Goal: Transaction & Acquisition: Purchase product/service

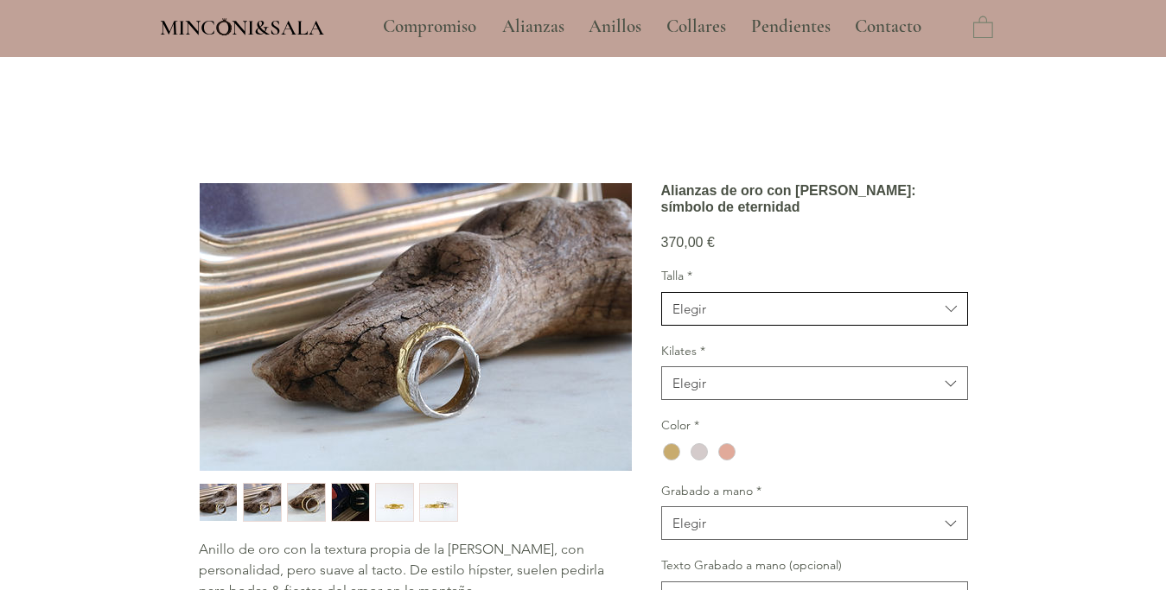
scroll to position [88, 0]
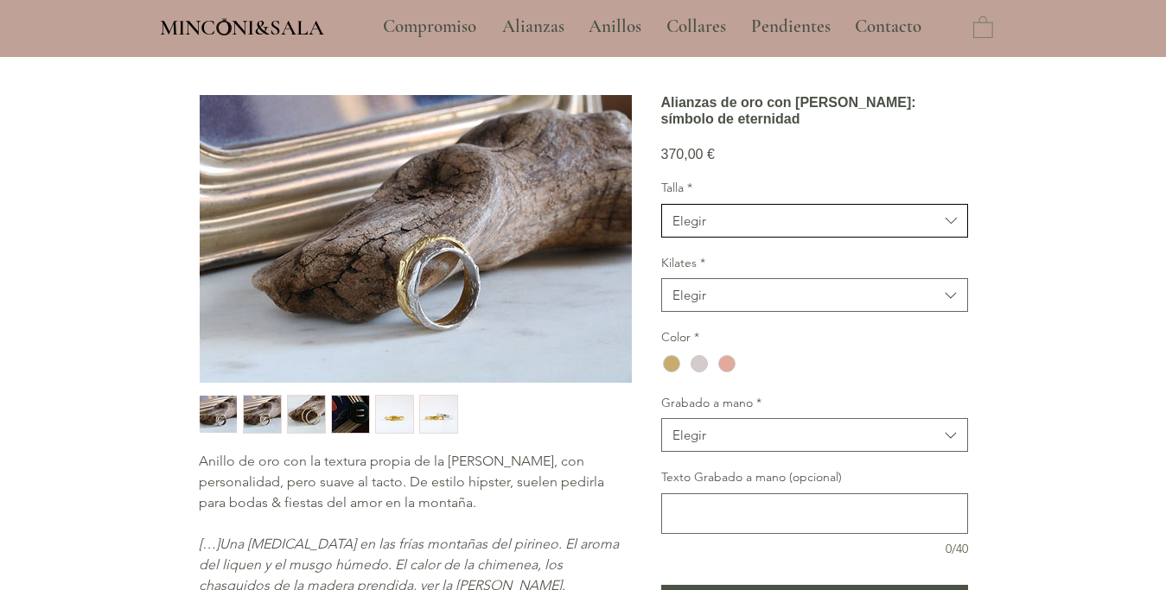
click at [958, 231] on icon "Talla" at bounding box center [951, 221] width 20 height 20
click at [953, 231] on icon "Talla" at bounding box center [951, 221] width 20 height 20
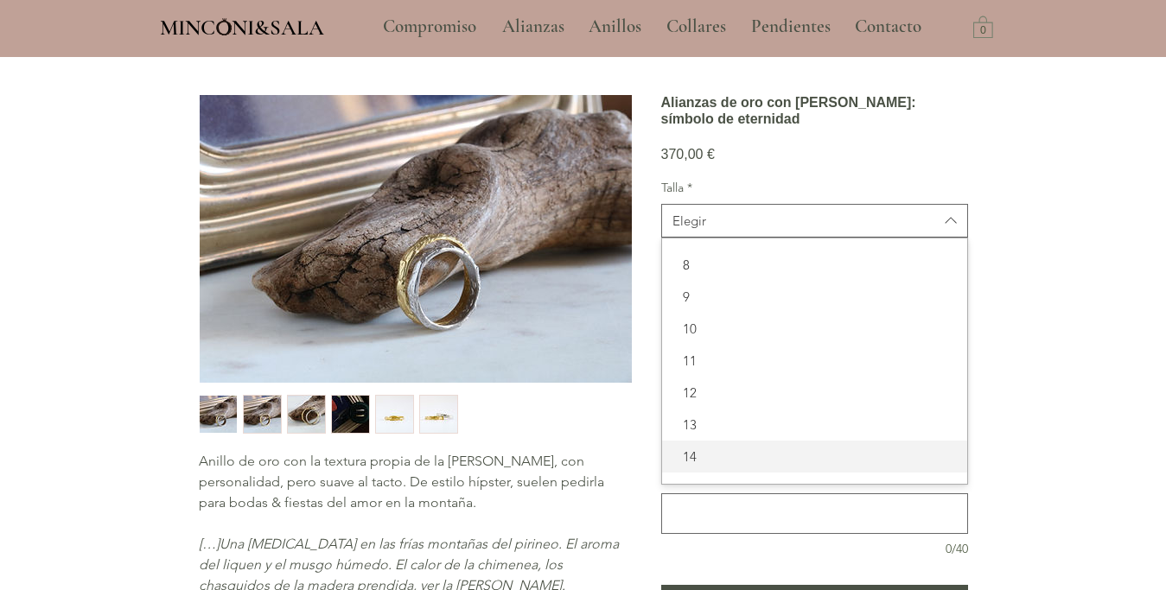
click at [715, 466] on span "14" at bounding box center [814, 457] width 284 height 18
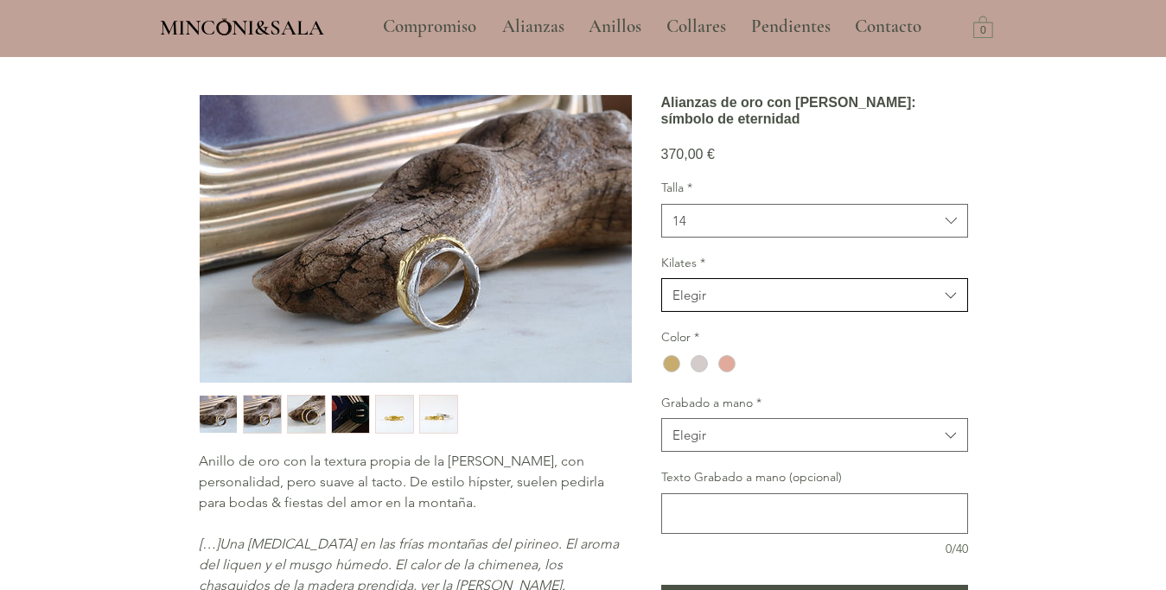
click at [957, 306] on icon "Kilates" at bounding box center [951, 296] width 20 height 20
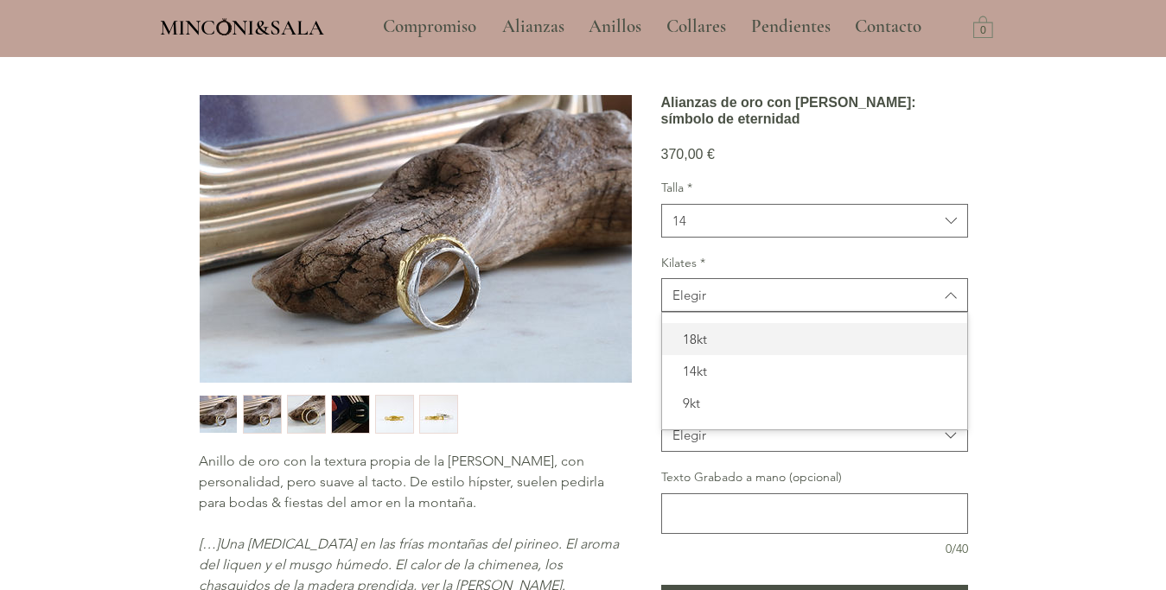
click at [705, 348] on span "18kt" at bounding box center [814, 339] width 284 height 18
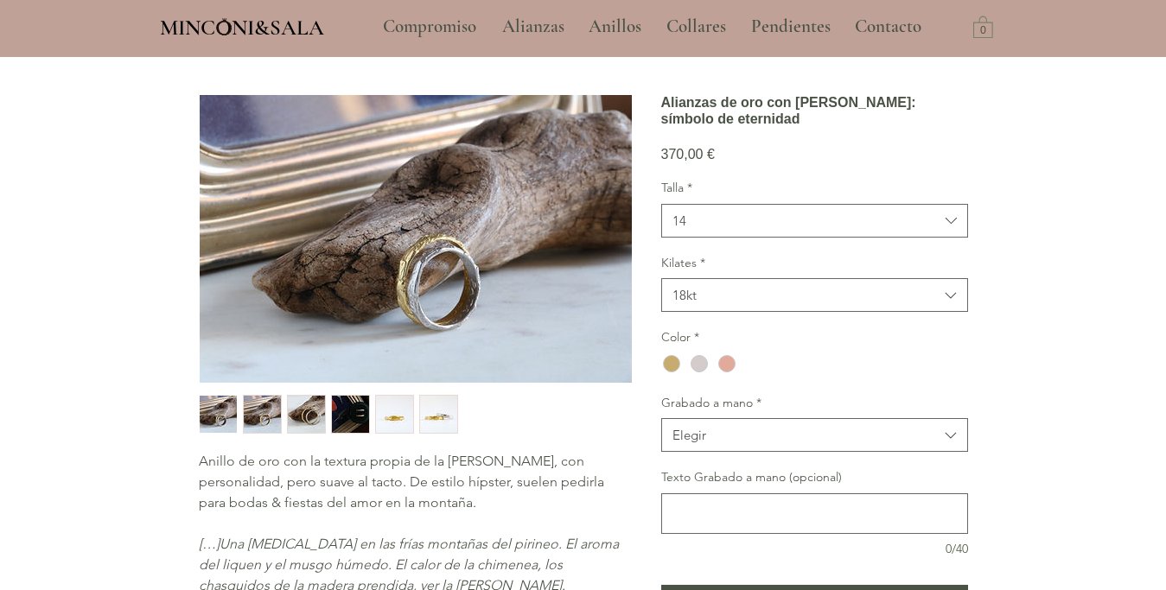
scroll to position [176, 0]
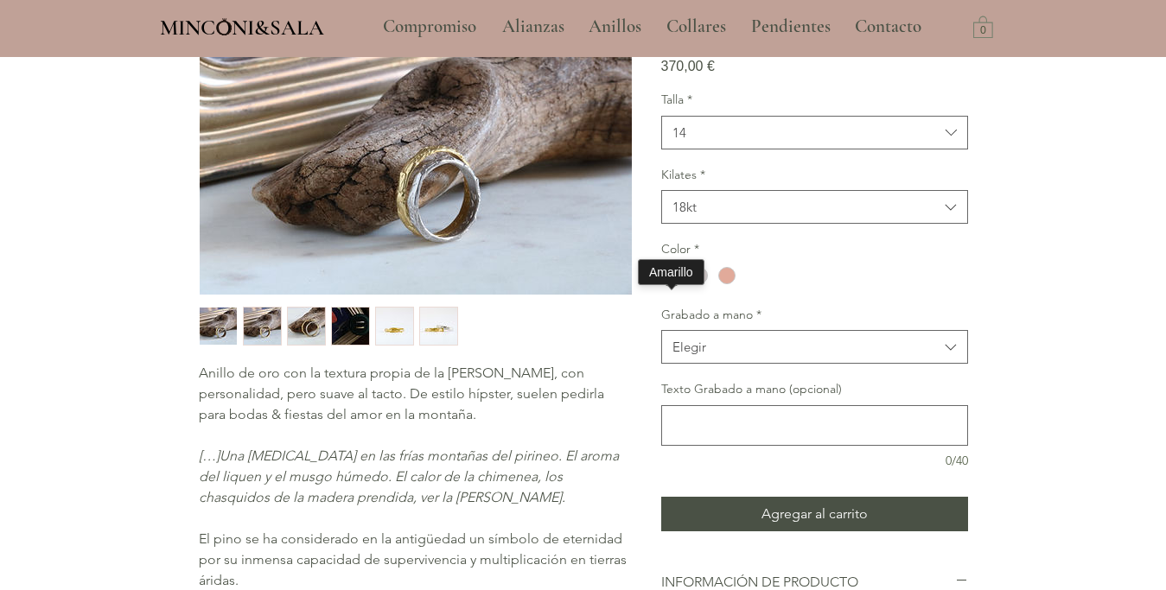
click at [678, 284] on div "main content" at bounding box center [671, 275] width 17 height 17
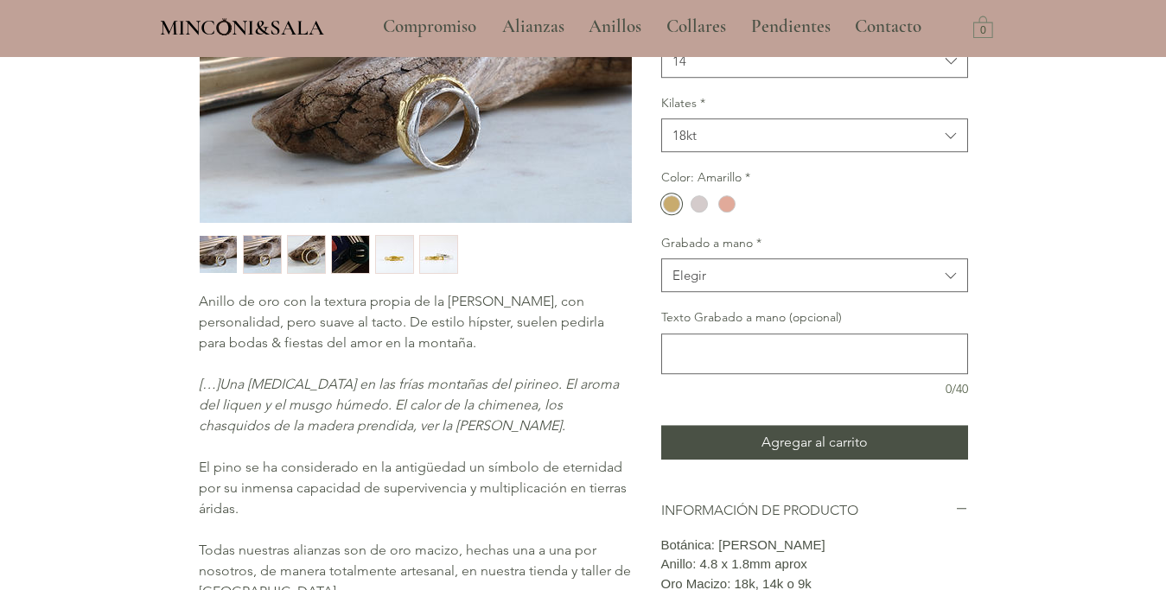
scroll to position [353, 0]
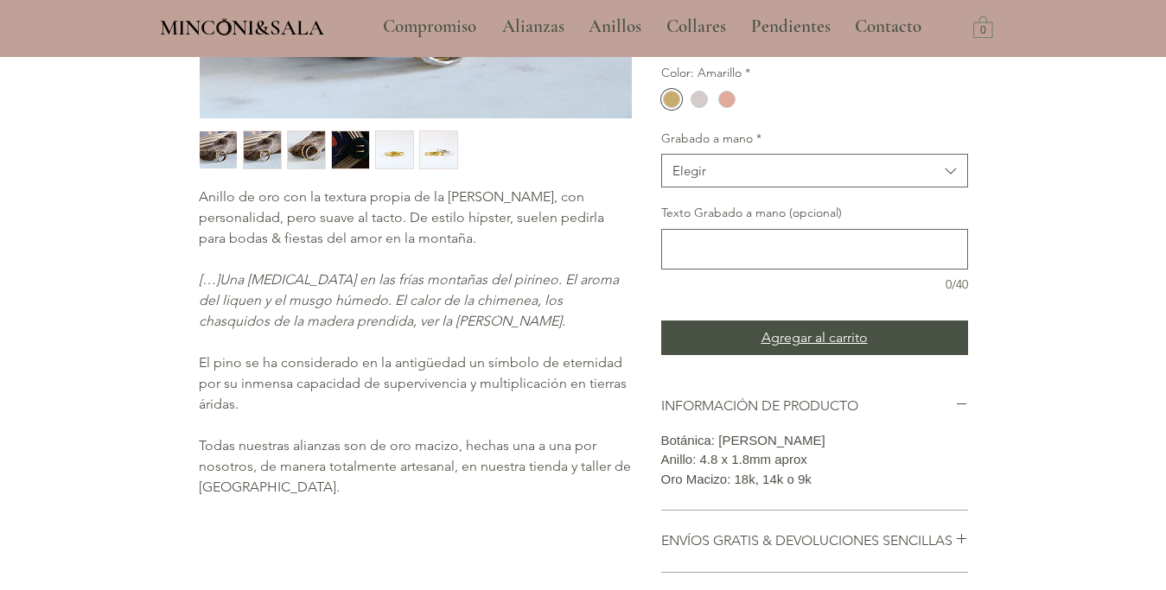
click at [806, 348] on span "Agregar al carrito" at bounding box center [814, 338] width 106 height 21
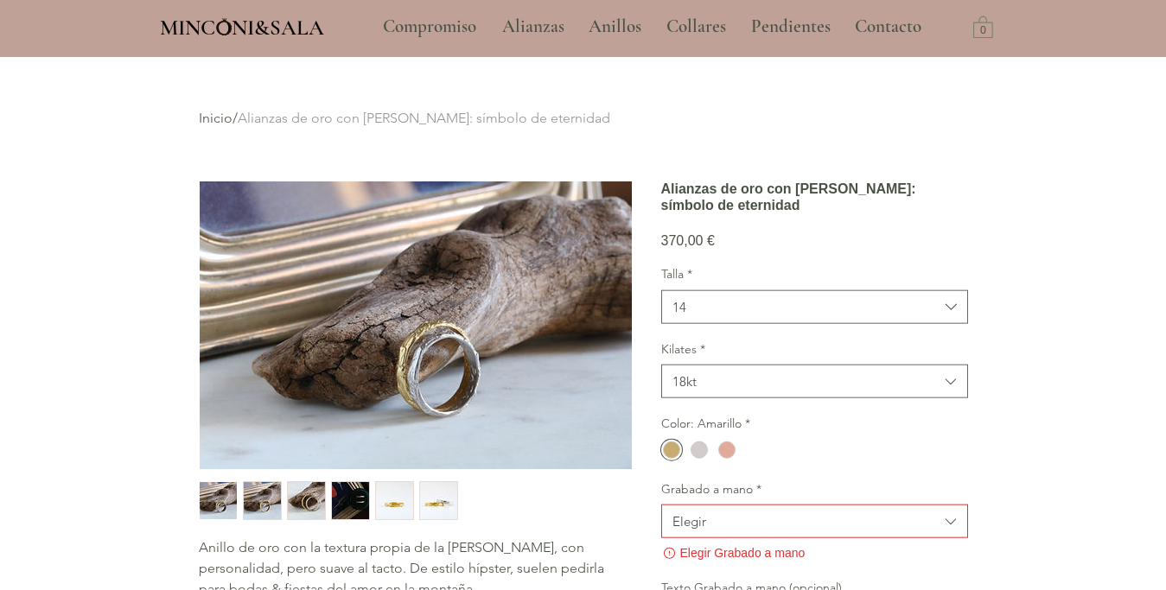
scroll to position [0, 0]
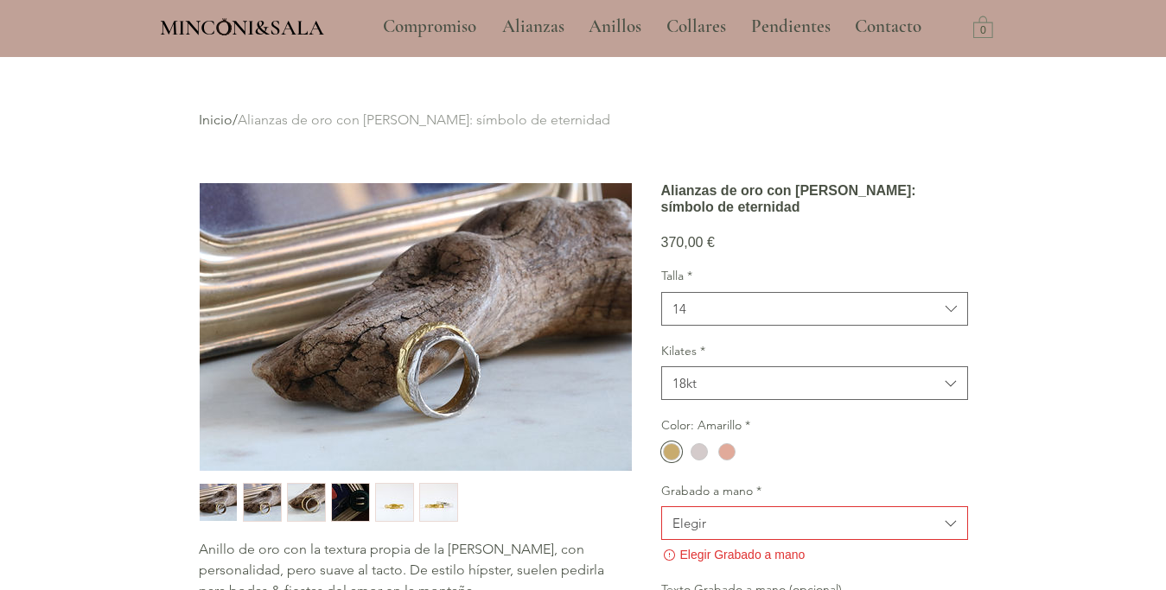
click at [255, 509] on img "2 / 6" at bounding box center [262, 502] width 37 height 37
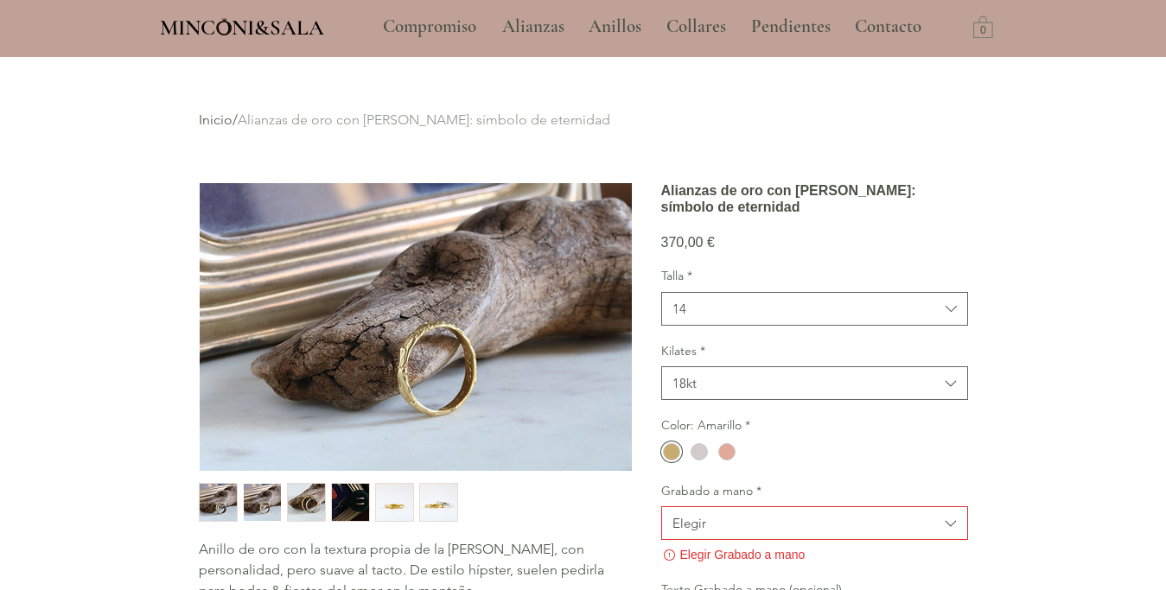
click at [312, 507] on img "3 / 6" at bounding box center [306, 502] width 37 height 37
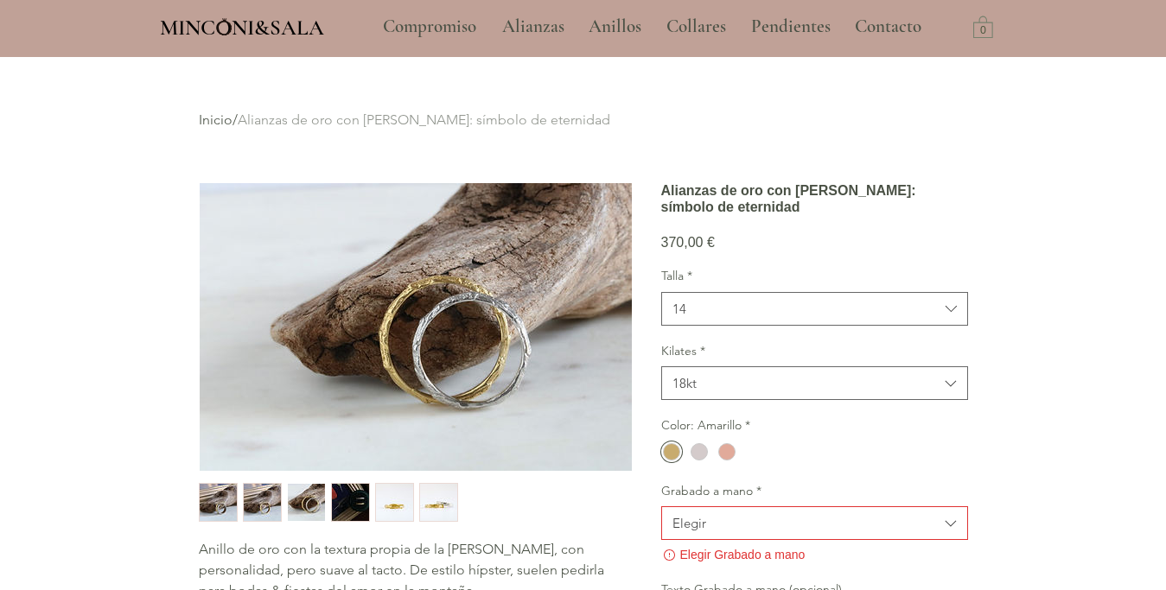
click at [347, 506] on img "4 / 6" at bounding box center [350, 502] width 37 height 37
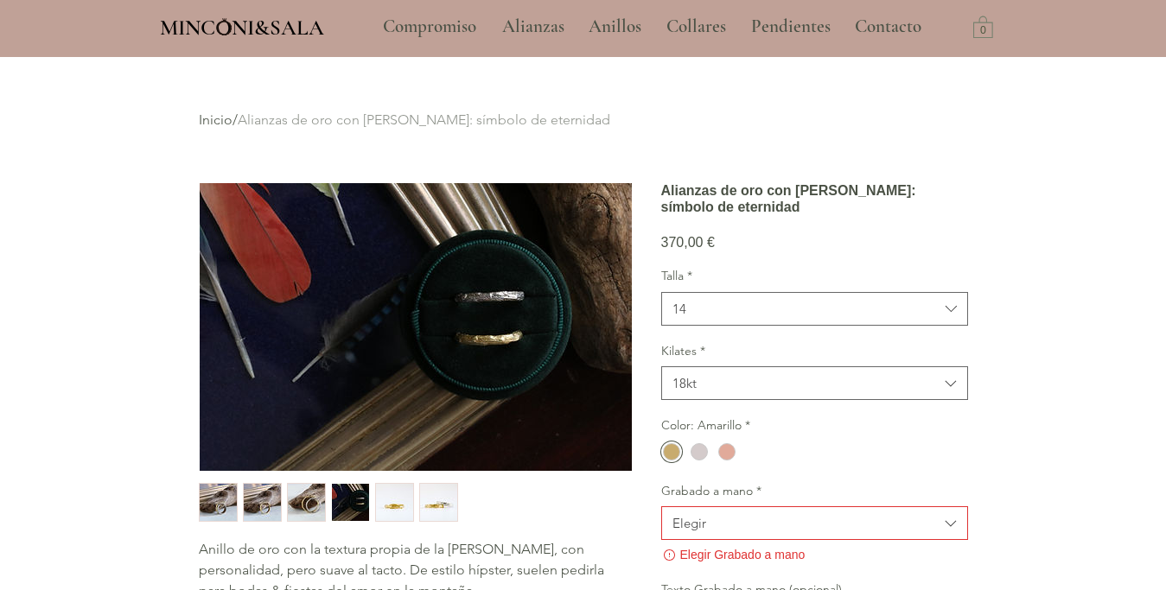
click at [388, 506] on img "5 / 6" at bounding box center [394, 502] width 37 height 37
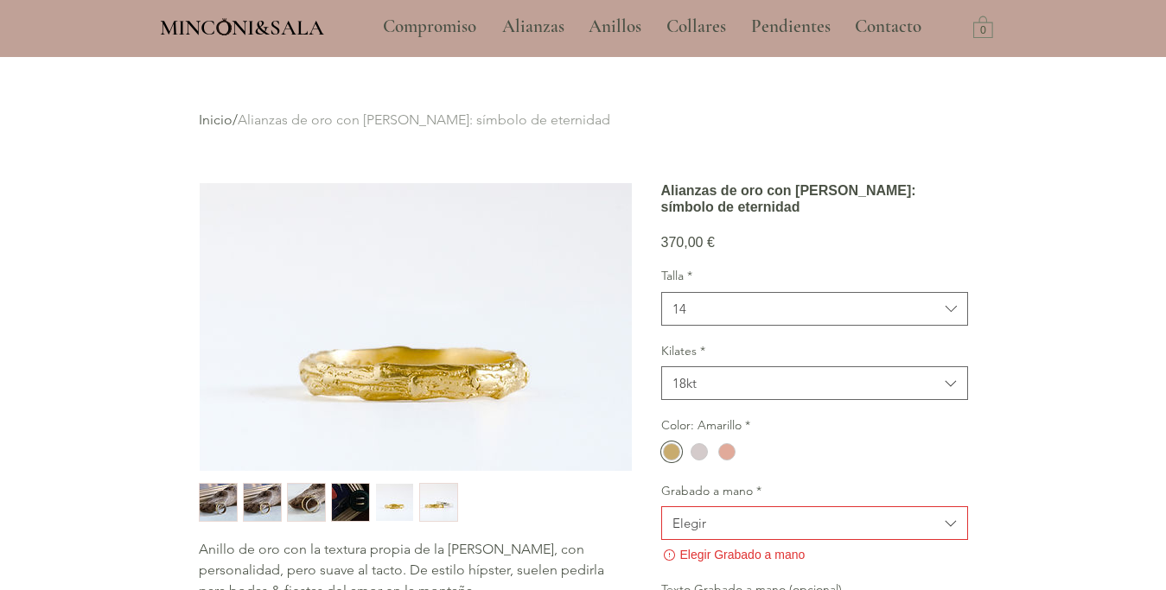
click at [451, 507] on img "6 / 6" at bounding box center [438, 502] width 37 height 37
